Goal: Task Accomplishment & Management: Use online tool/utility

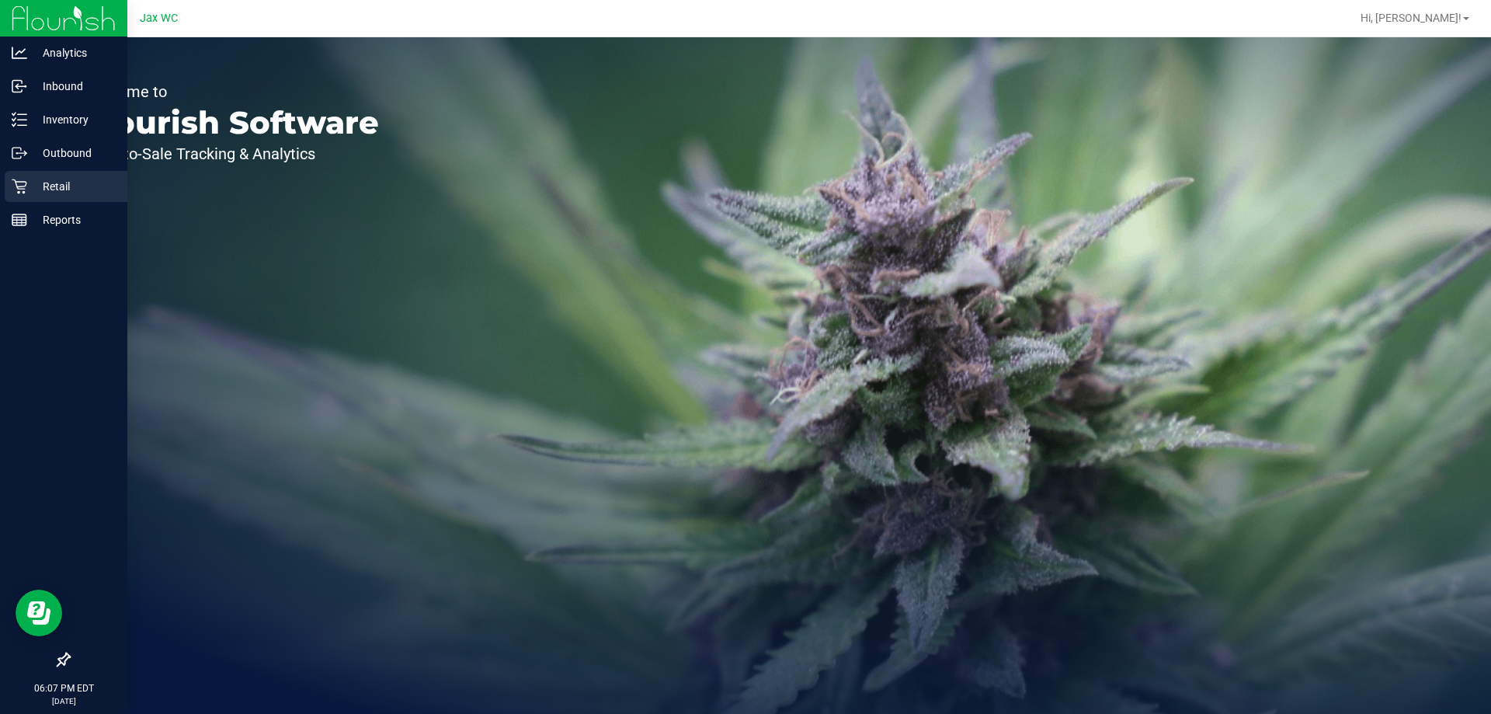
drag, startPoint x: 0, startPoint y: 186, endPoint x: 8, endPoint y: 182, distance: 8.7
click at [2, 185] on link "Retail" at bounding box center [63, 187] width 127 height 33
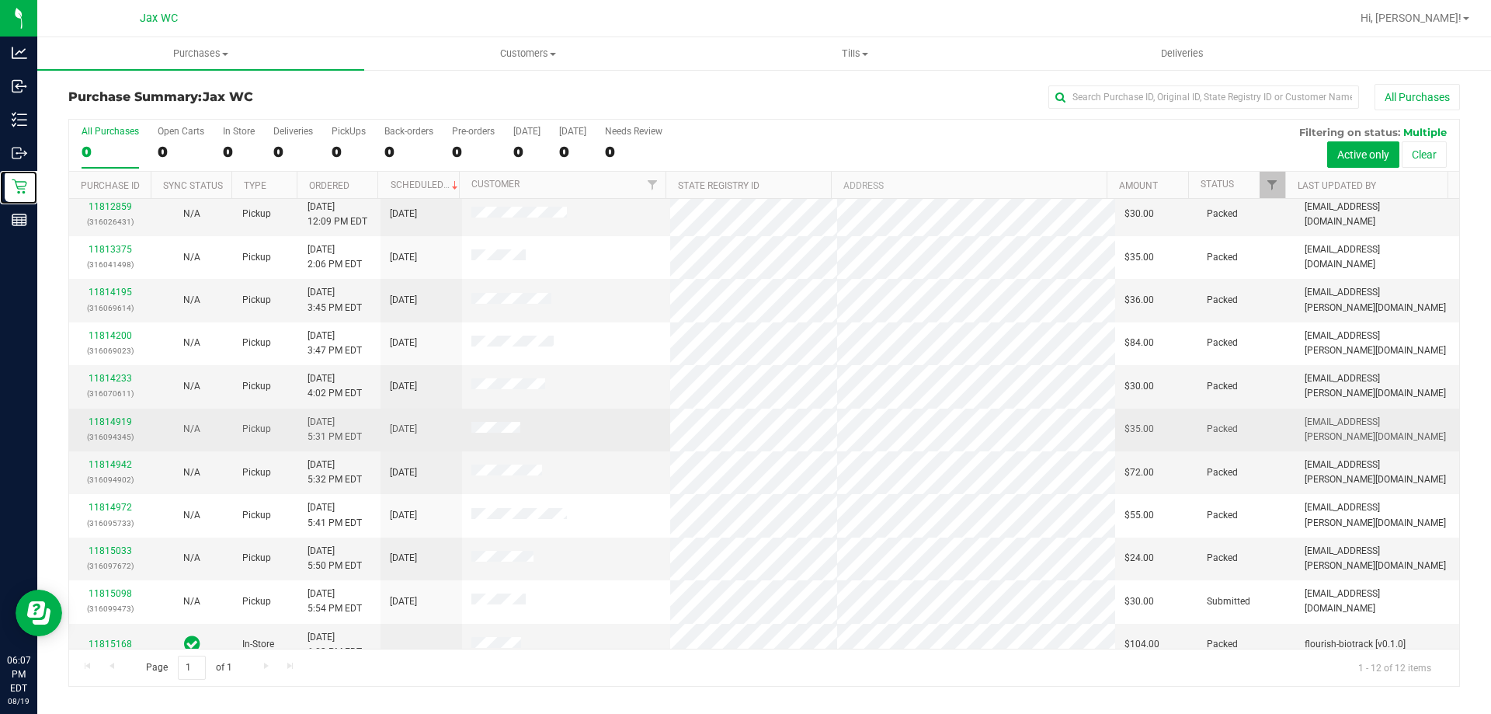
scroll to position [66, 0]
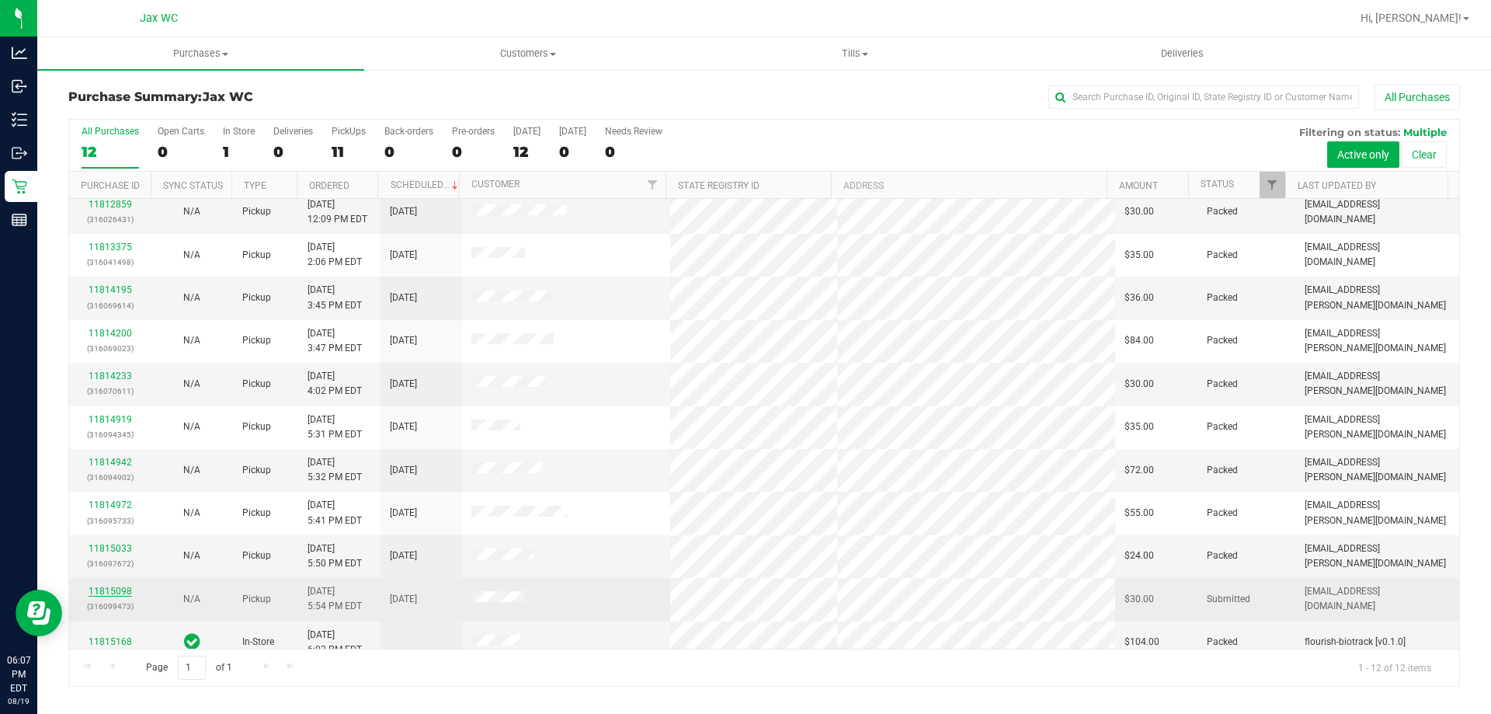
click at [112, 586] on link "11815098" at bounding box center [110, 591] width 43 height 11
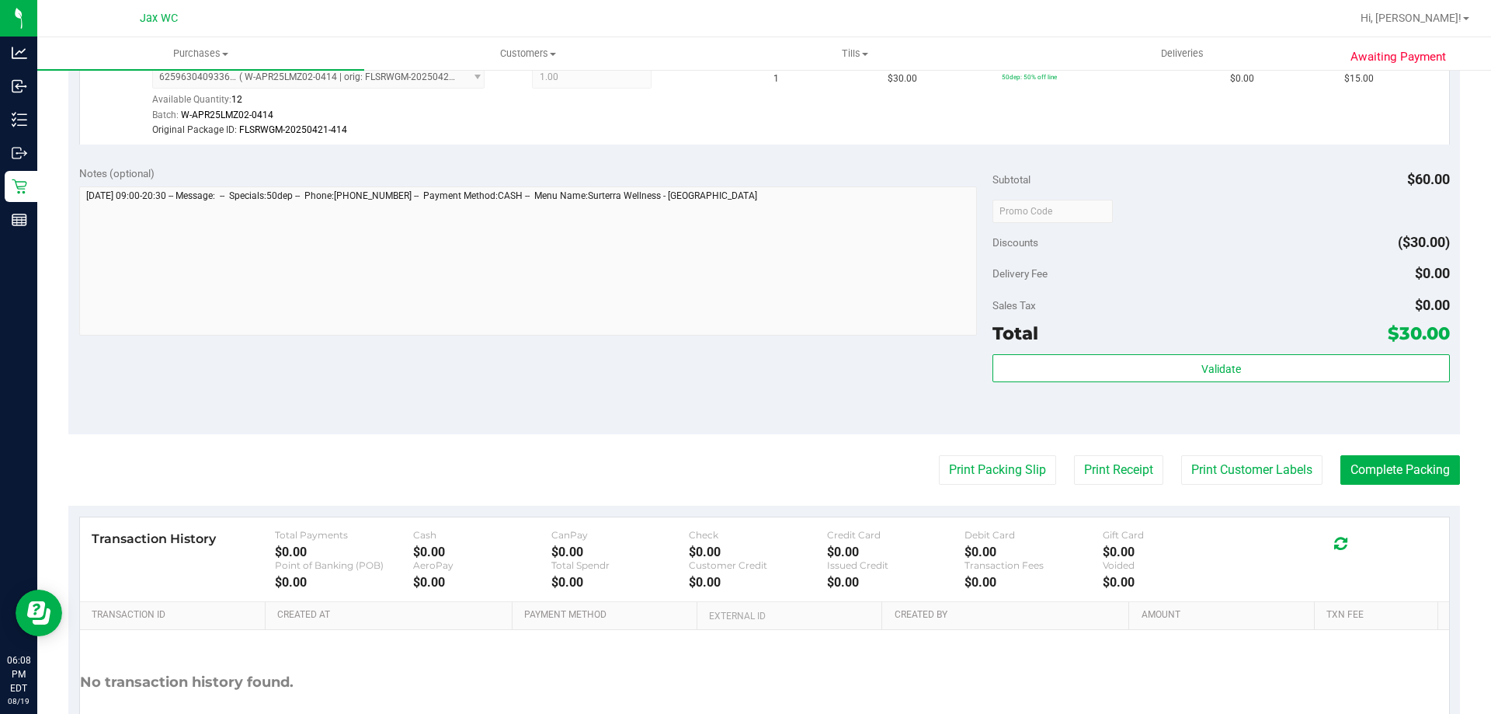
scroll to position [676, 0]
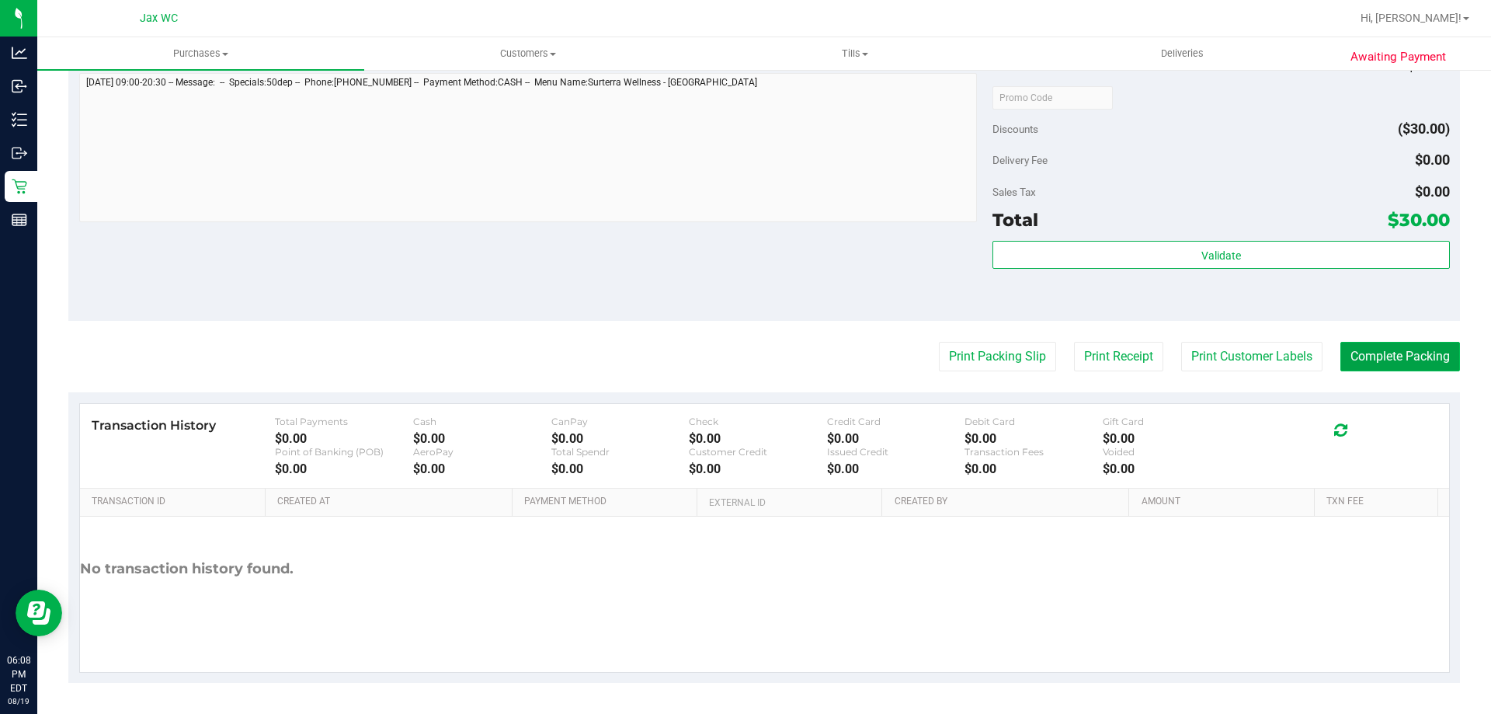
click at [1368, 355] on button "Complete Packing" at bounding box center [1401, 357] width 120 height 30
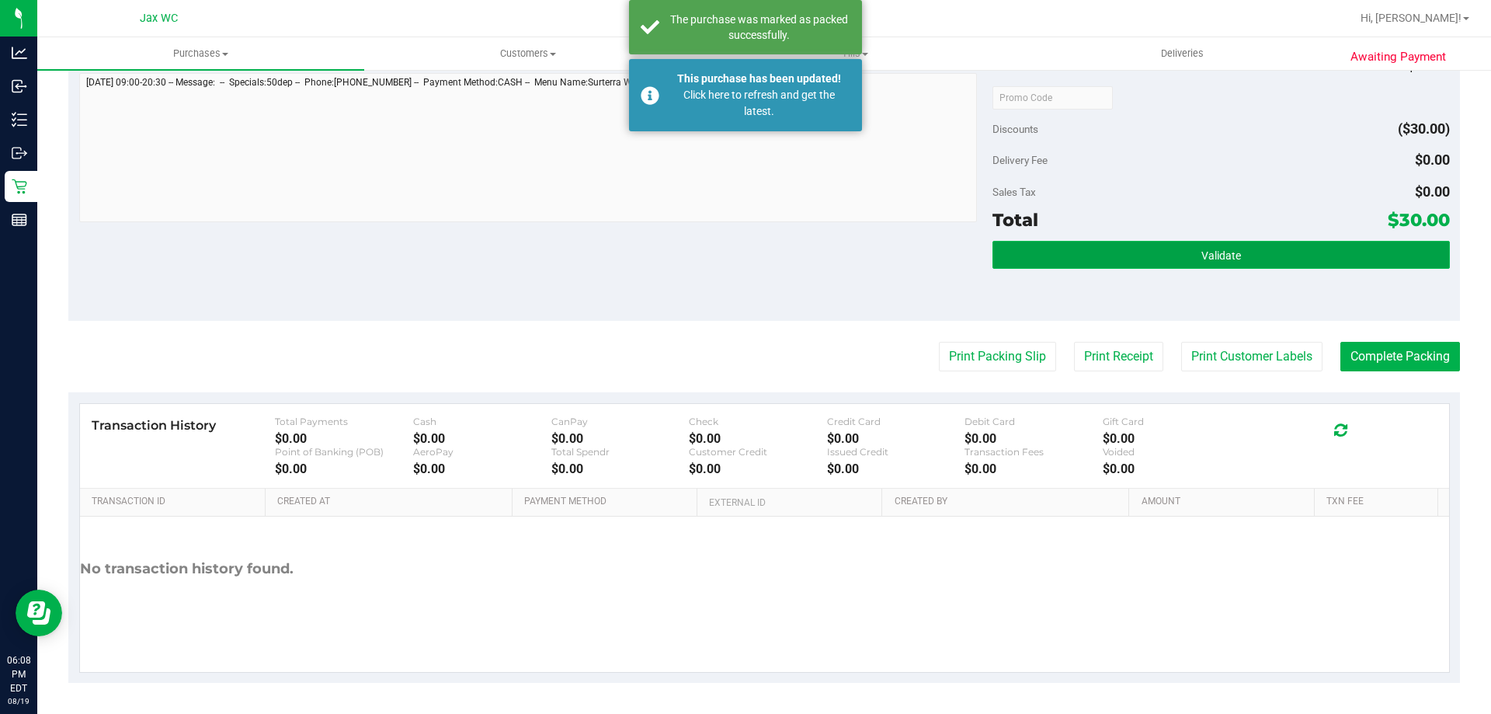
click at [1178, 256] on button "Validate" at bounding box center [1221, 255] width 457 height 28
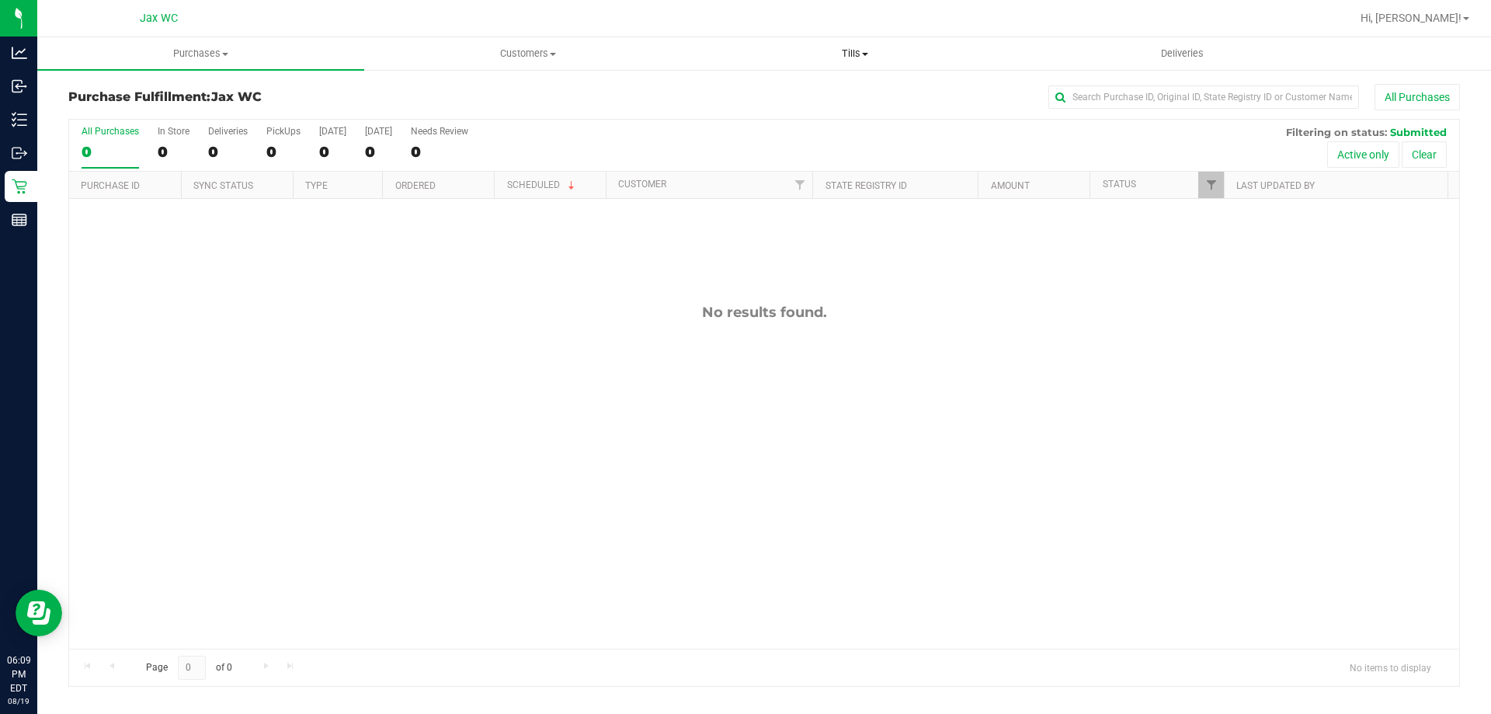
click at [854, 61] on uib-tab-heading "Tills Manage tills Reconcile e-payments" at bounding box center [854, 53] width 325 height 31
click at [789, 82] on ul "Manage tills Reconcile e-payments" at bounding box center [854, 103] width 327 height 65
click at [869, 54] on span "Tills" at bounding box center [854, 54] width 327 height 14
click at [760, 91] on span "Manage tills" at bounding box center [743, 93] width 105 height 13
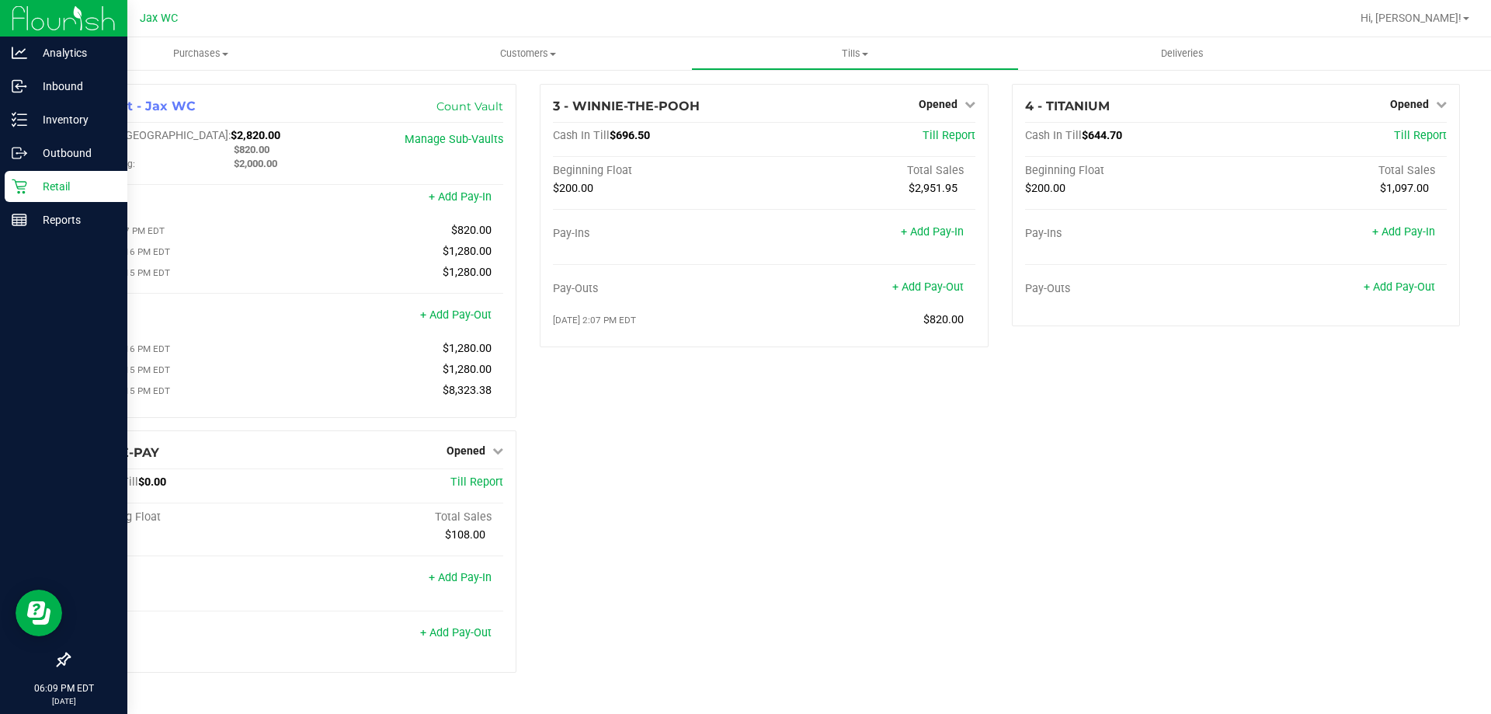
click at [85, 181] on p "Retail" at bounding box center [73, 186] width 93 height 19
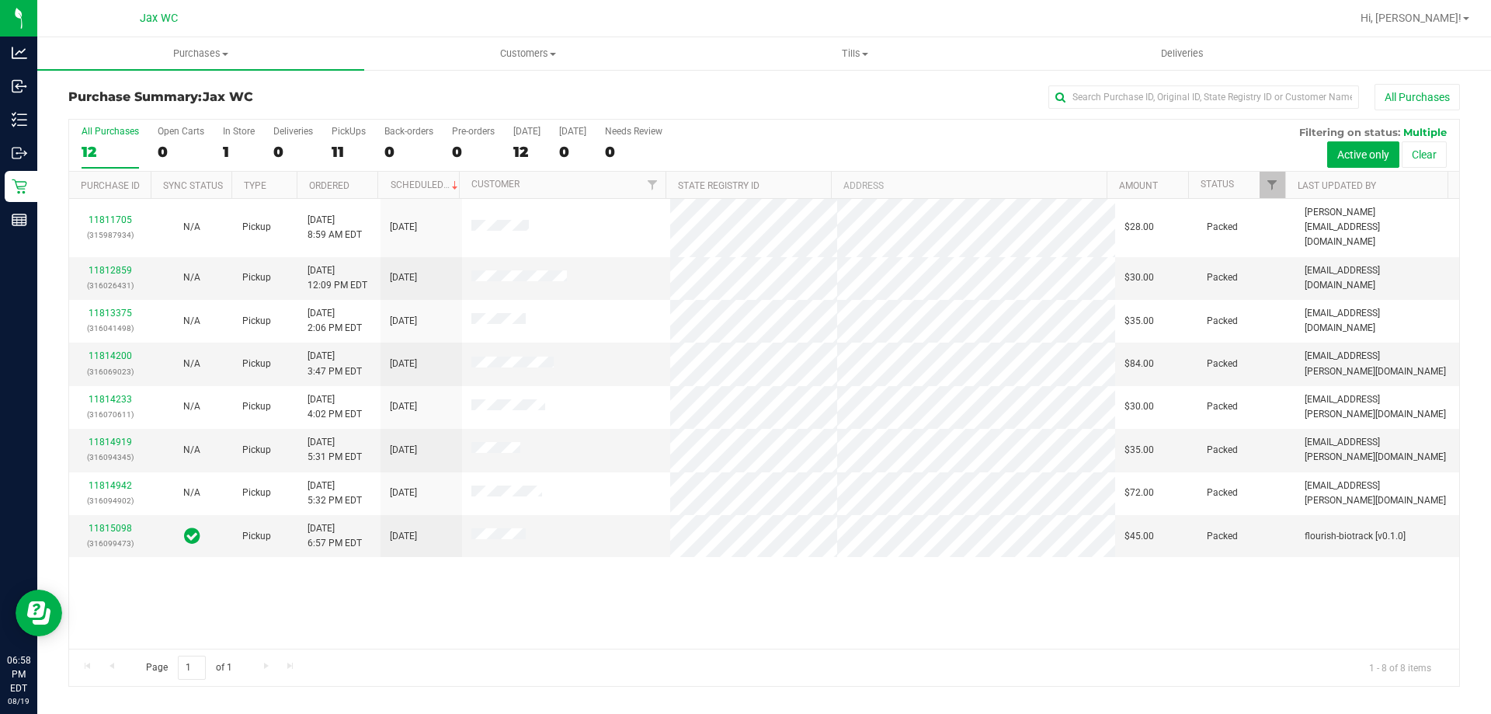
click at [926, 621] on div "11811705 (315987934) N/A Pickup [DATE] 8:59 AM EDT 8/19/2025 $28.00 Packed [EMA…" at bounding box center [764, 424] width 1390 height 450
click at [913, 609] on div "11811705 (315987934) N/A Pickup [DATE] 8:59 AM EDT 8/19/2025 $28.00 Packed [EMA…" at bounding box center [764, 424] width 1390 height 450
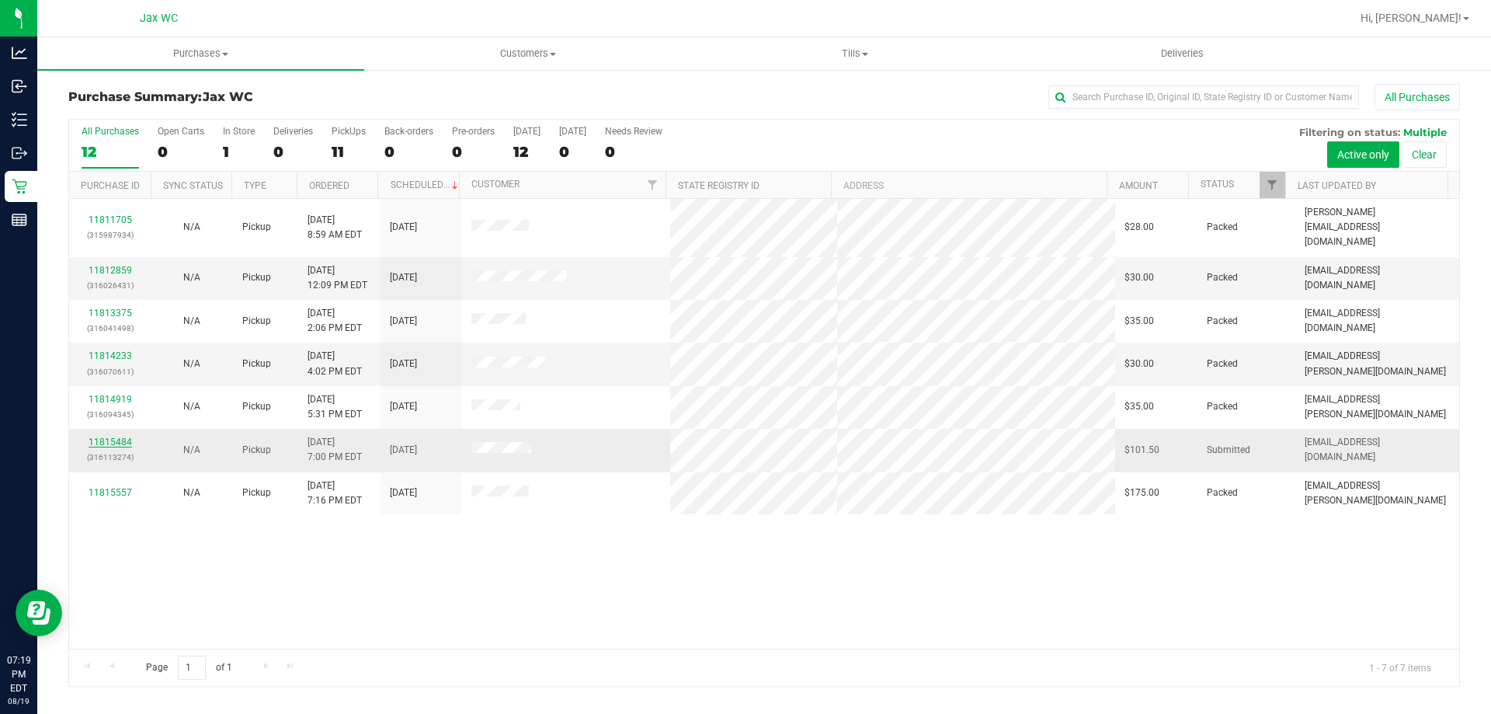
click at [115, 437] on link "11815484" at bounding box center [110, 442] width 43 height 11
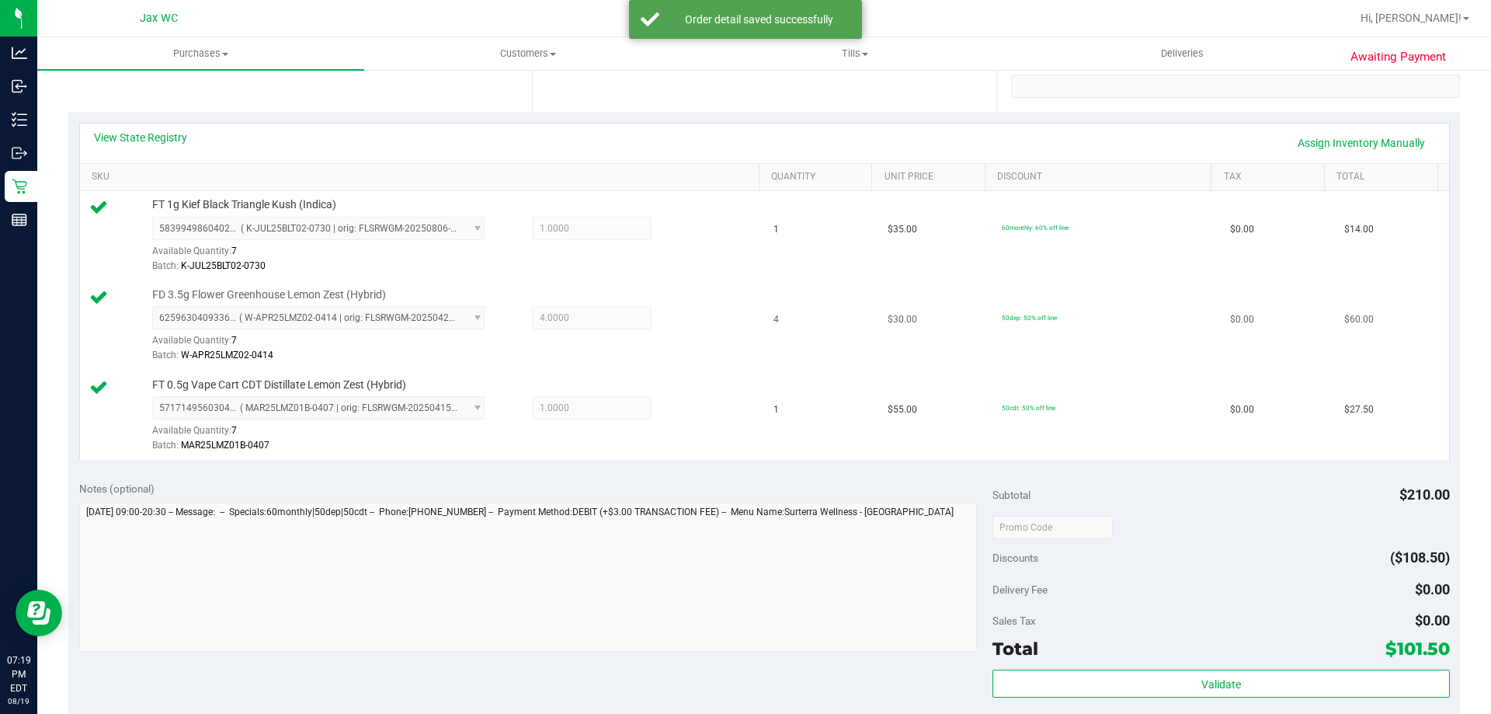
scroll to position [388, 0]
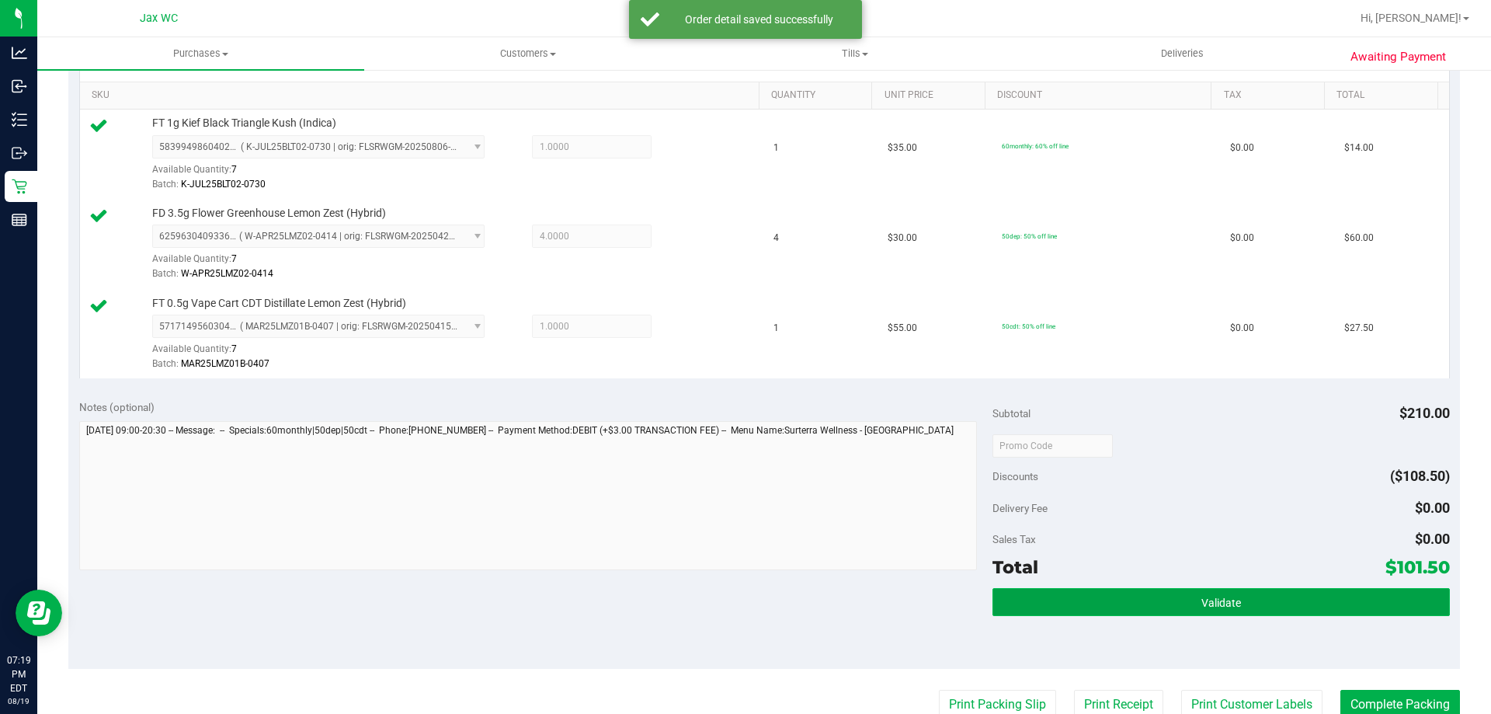
click at [1122, 598] on button "Validate" at bounding box center [1221, 602] width 457 height 28
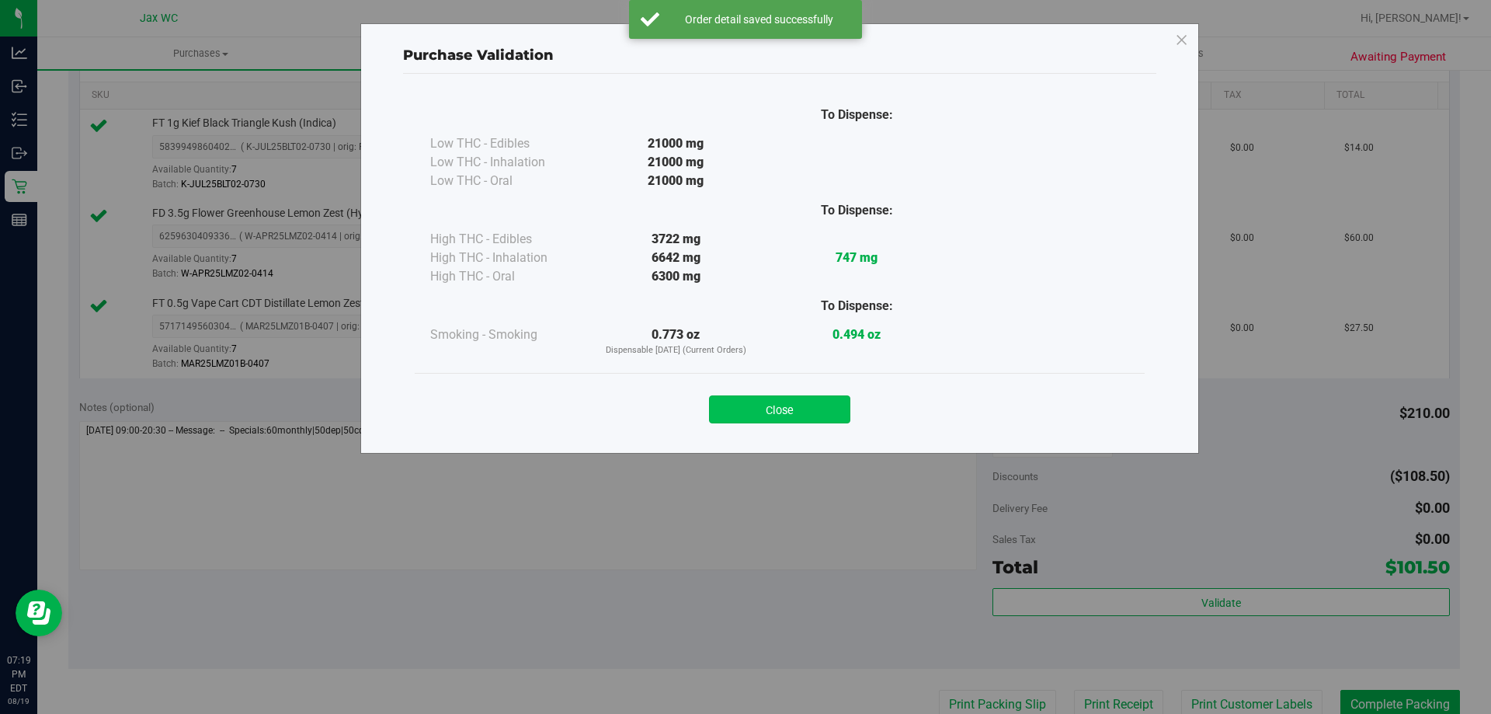
click at [739, 402] on button "Close" at bounding box center [779, 409] width 141 height 28
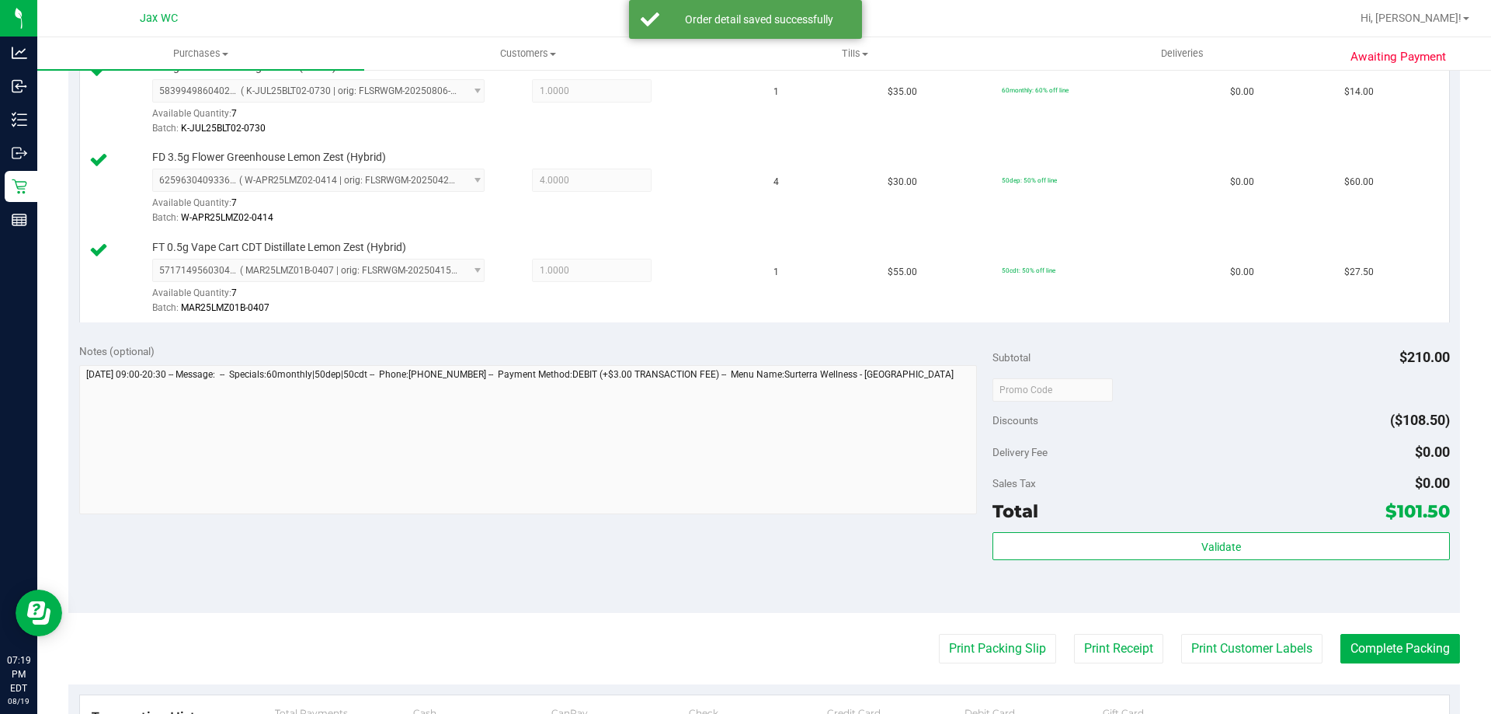
scroll to position [736, 0]
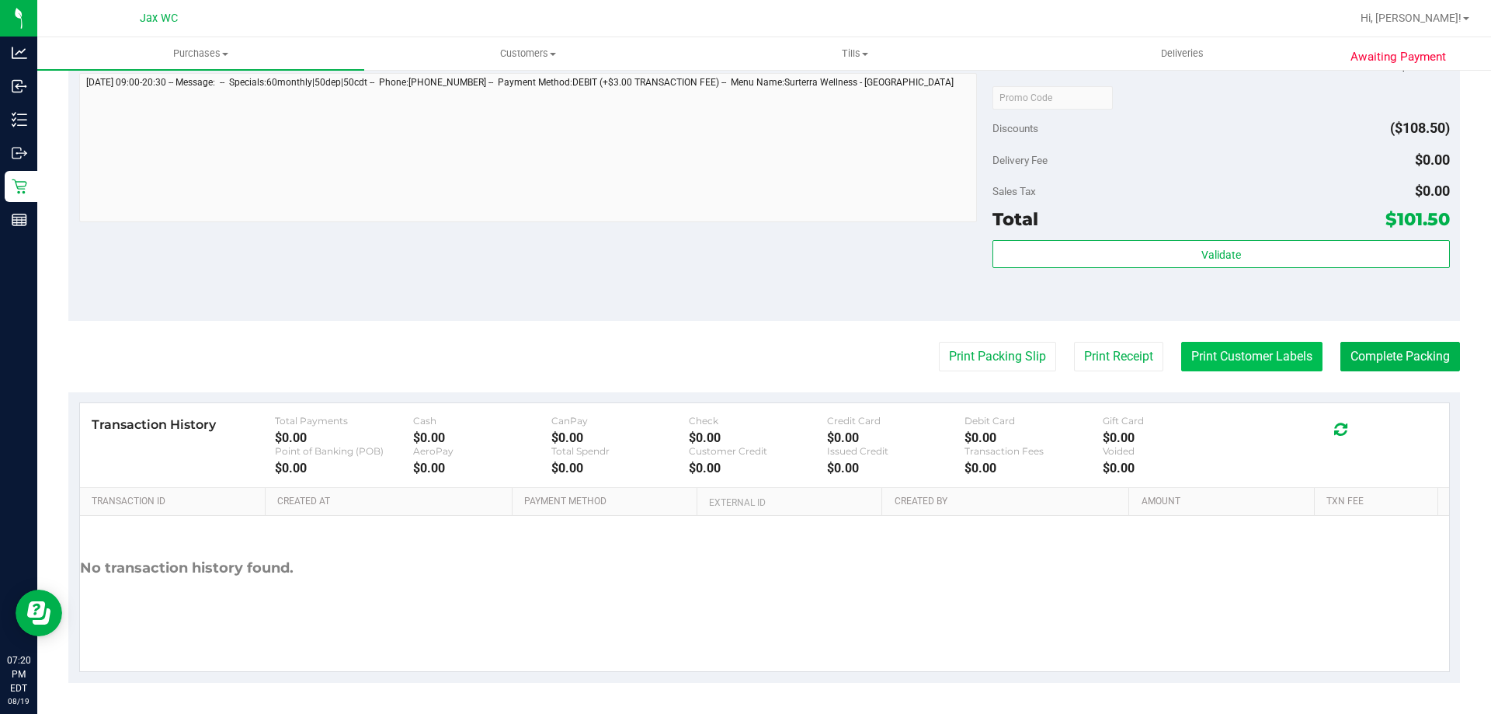
click at [1216, 354] on button "Print Customer Labels" at bounding box center [1251, 357] width 141 height 30
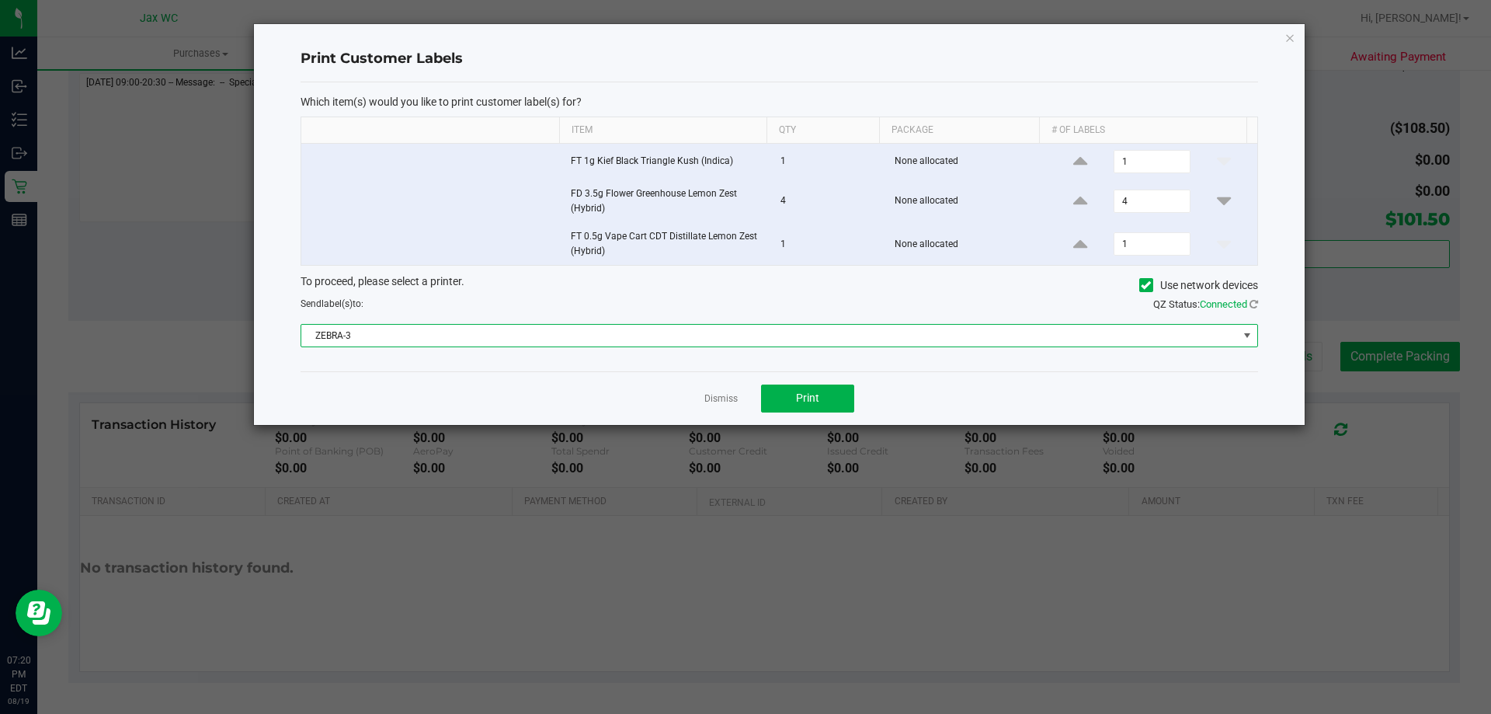
click at [765, 337] on span "ZEBRA-3" at bounding box center [769, 336] width 937 height 22
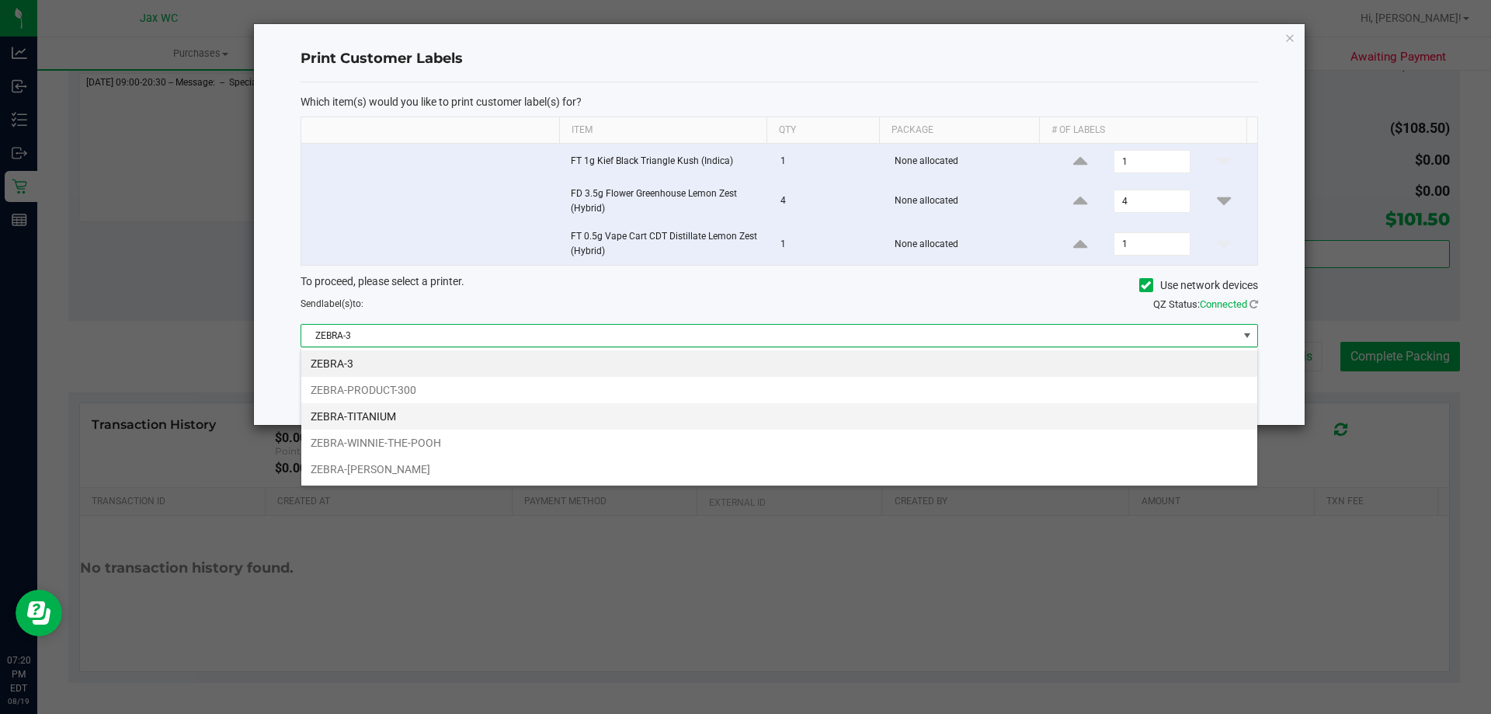
scroll to position [23, 957]
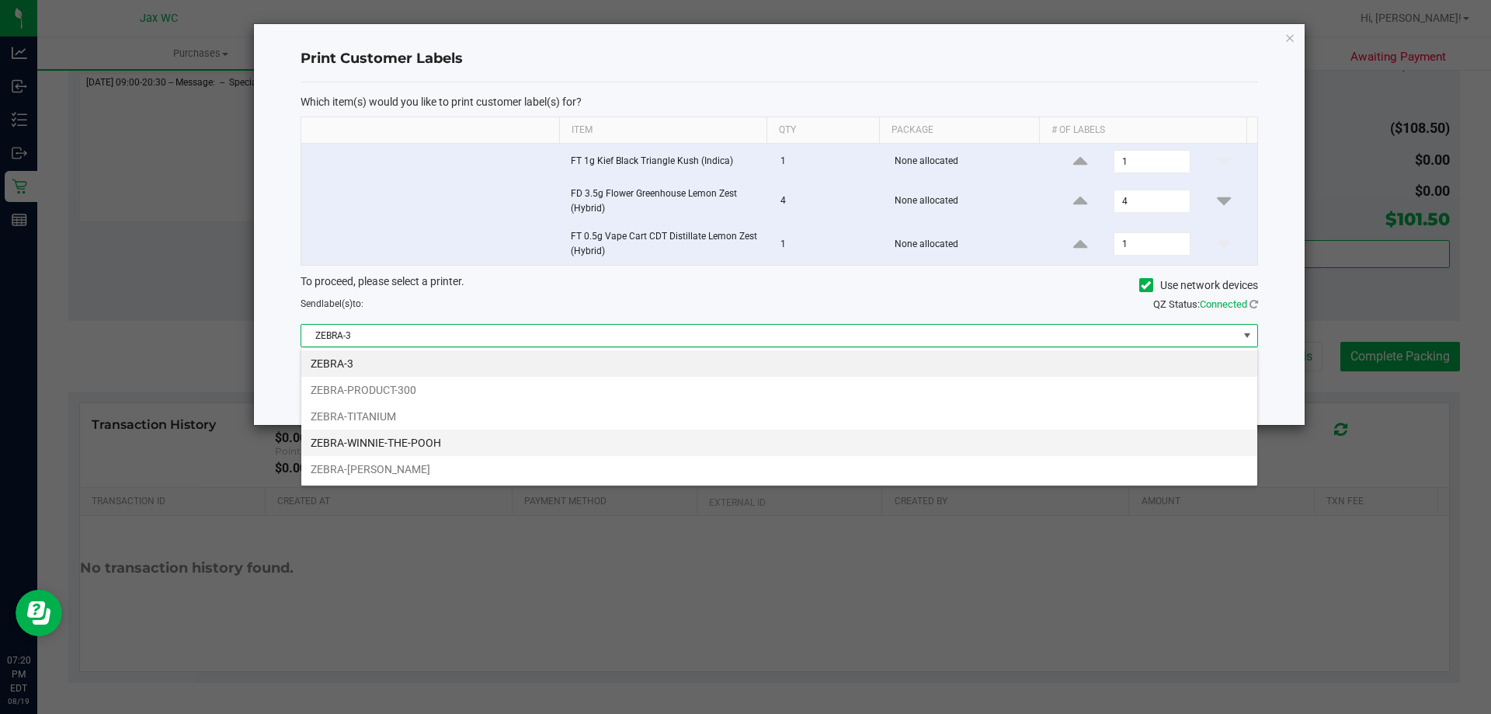
click at [472, 440] on li "ZEBRA-WINNIE-THE-POOH" at bounding box center [779, 443] width 956 height 26
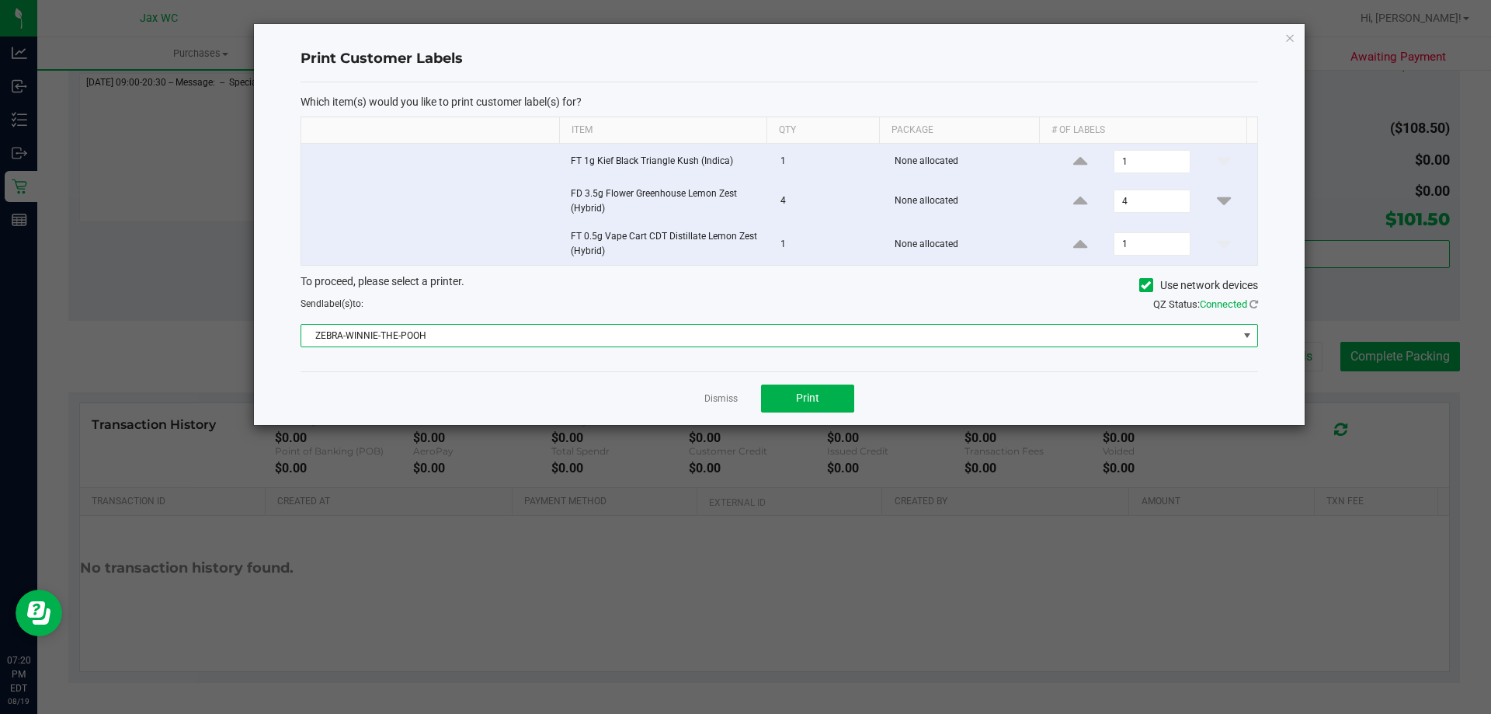
click at [676, 325] on span "ZEBRA-WINNIE-THE-POOH" at bounding box center [769, 336] width 937 height 22
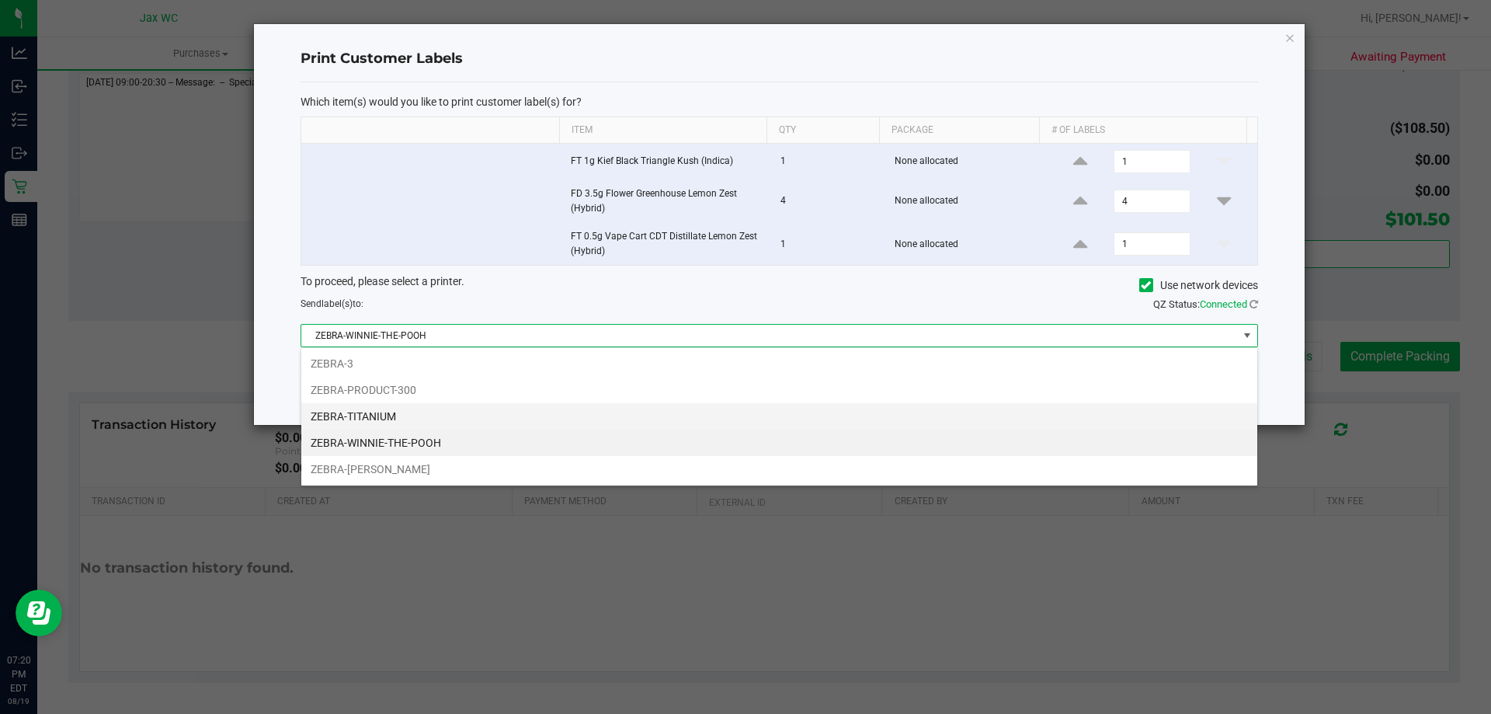
click at [541, 409] on li "ZEBRA-TITANIUM" at bounding box center [779, 416] width 956 height 26
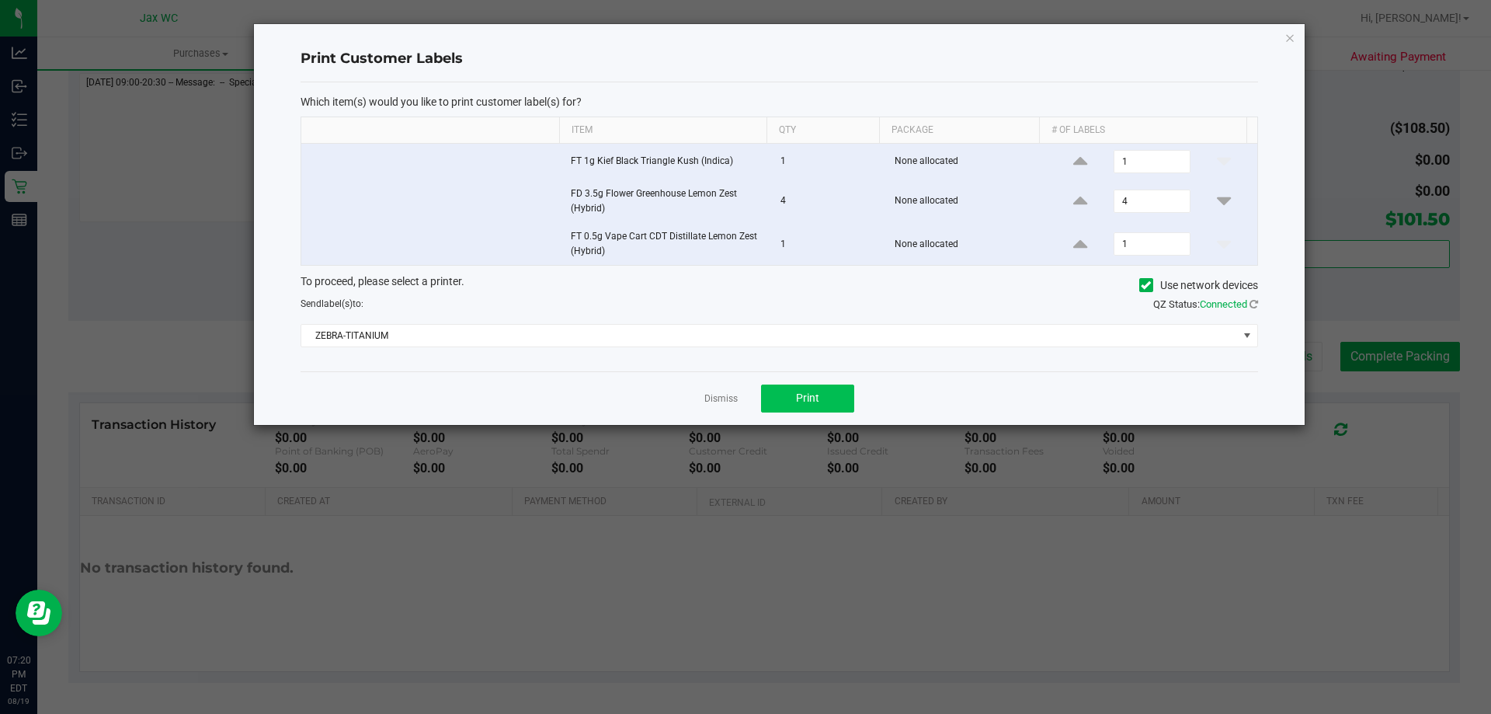
drag, startPoint x: 748, startPoint y: 405, endPoint x: 764, endPoint y: 402, distance: 16.6
click at [751, 405] on div "Dismiss Print" at bounding box center [780, 398] width 958 height 54
click at [788, 397] on button "Print" at bounding box center [807, 399] width 93 height 28
click at [739, 397] on div "Dismiss Print" at bounding box center [780, 398] width 958 height 54
click at [728, 390] on app-cancel-button "Dismiss" at bounding box center [721, 398] width 33 height 16
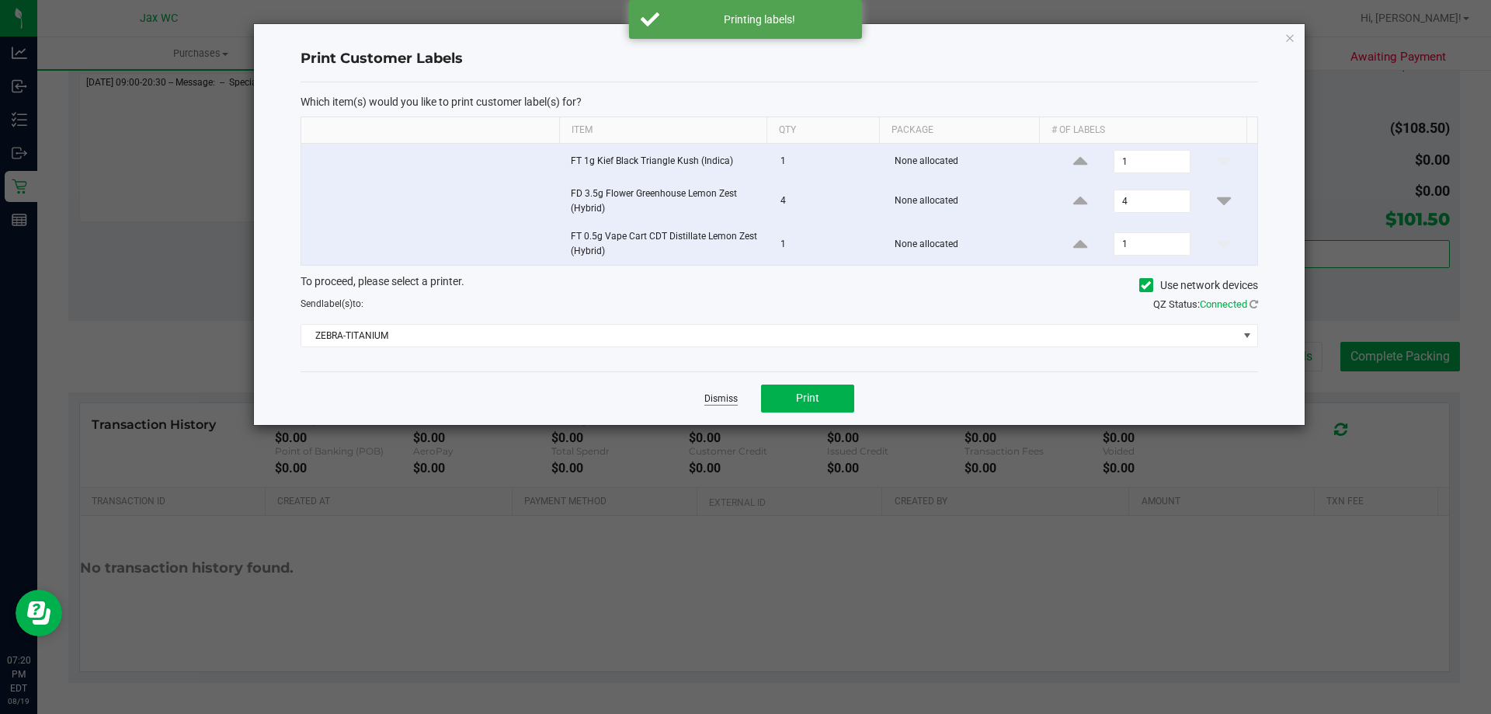
click at [729, 399] on link "Dismiss" at bounding box center [721, 398] width 33 height 13
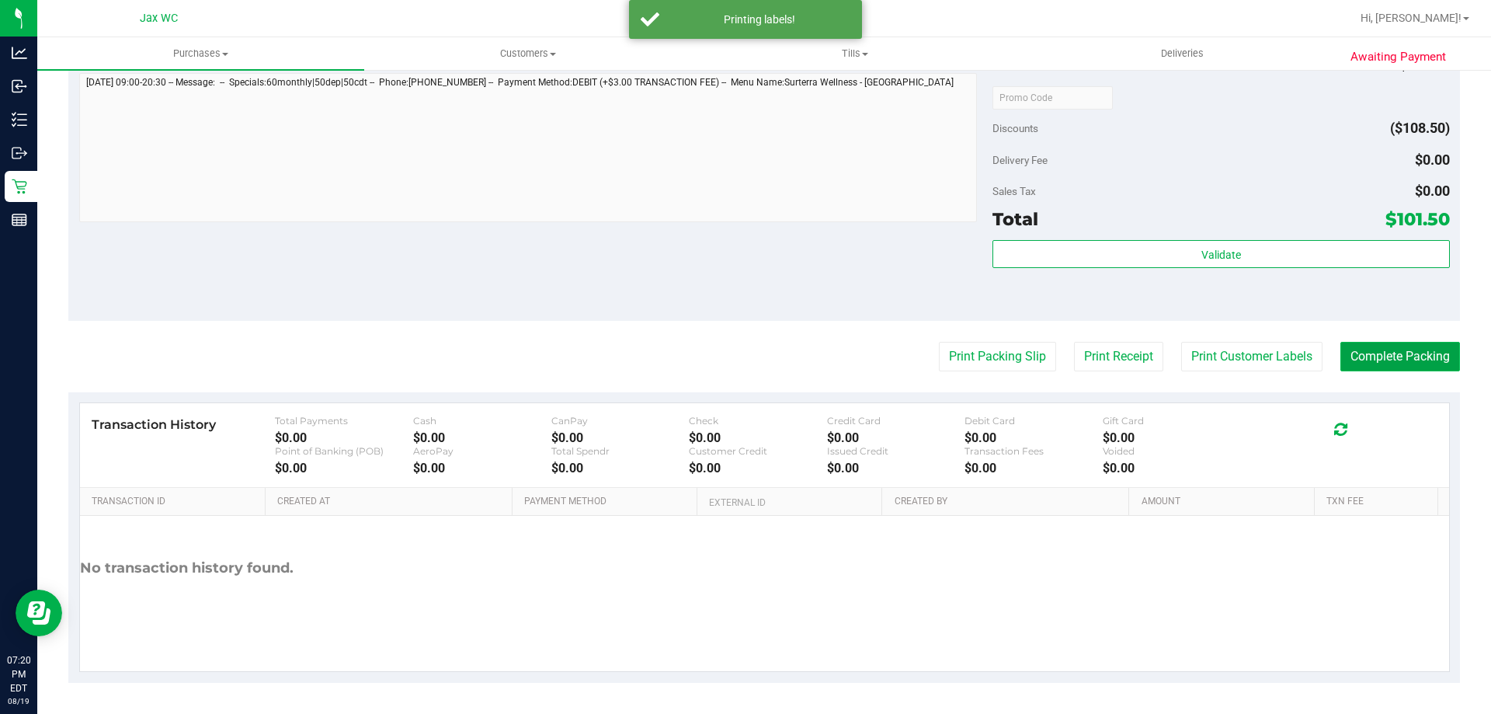
click at [1401, 361] on button "Complete Packing" at bounding box center [1401, 357] width 120 height 30
